Goal: Information Seeking & Learning: Find specific fact

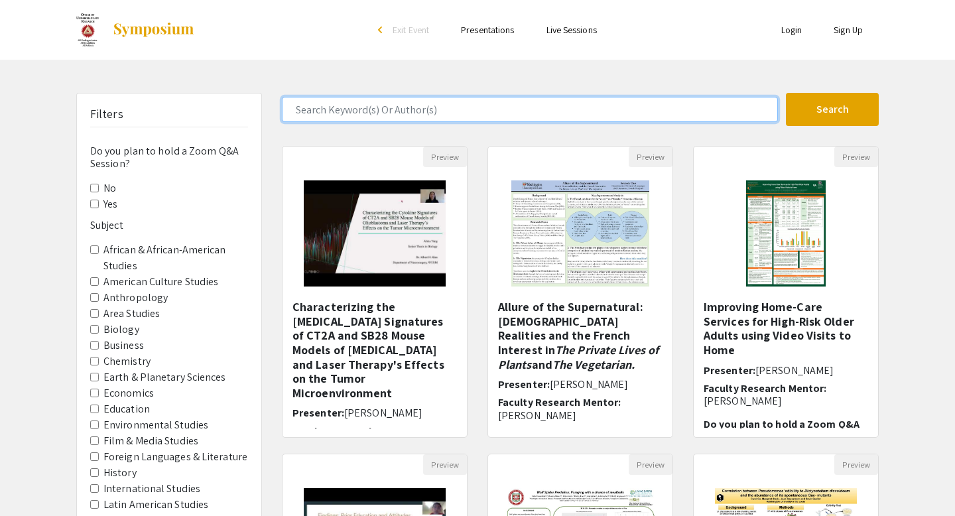
click at [438, 115] on input "Search Keyword(s) Or Author(s)" at bounding box center [530, 109] width 496 height 25
click at [786, 93] on button "Search" at bounding box center [832, 109] width 93 height 33
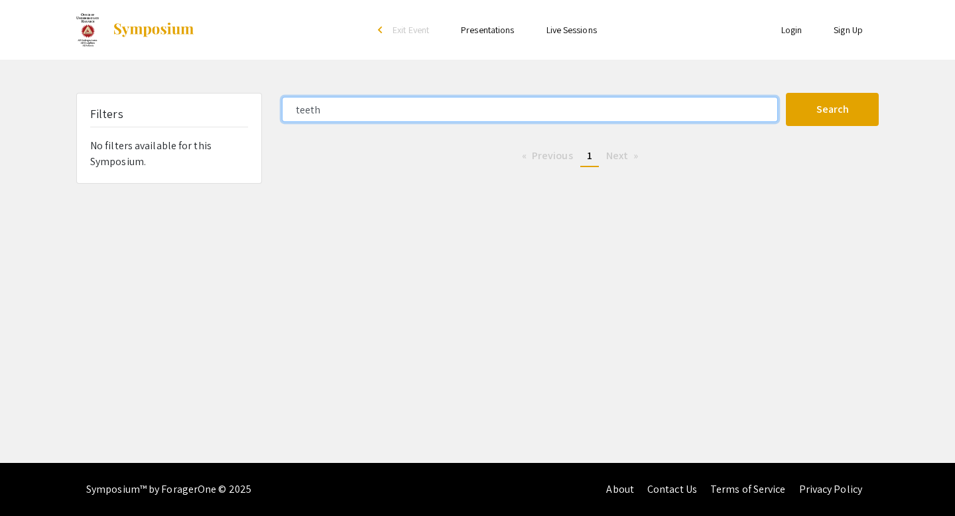
click at [308, 113] on input "teeth" at bounding box center [530, 109] width 496 height 25
type input "dental"
click at [786, 93] on button "Search" at bounding box center [832, 109] width 93 height 33
